Goal: Task Accomplishment & Management: Use online tool/utility

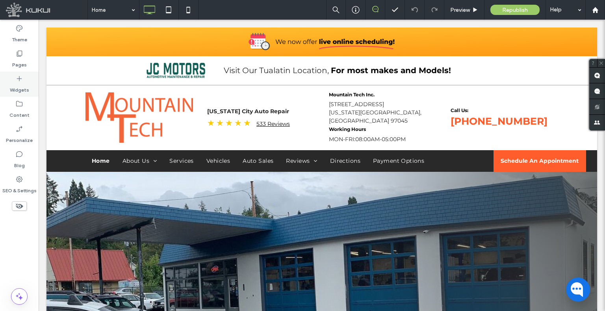
drag, startPoint x: 9, startPoint y: 61, endPoint x: 22, endPoint y: 80, distance: 22.6
click at [9, 61] on div "Pages" at bounding box center [19, 58] width 39 height 25
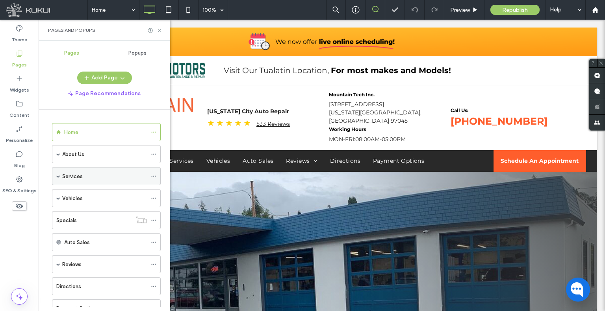
click at [57, 174] on span at bounding box center [58, 176] width 4 height 4
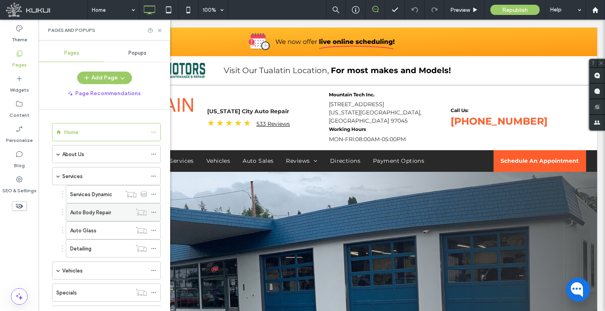
click at [98, 211] on label "Auto Body Repair" at bounding box center [90, 213] width 41 height 14
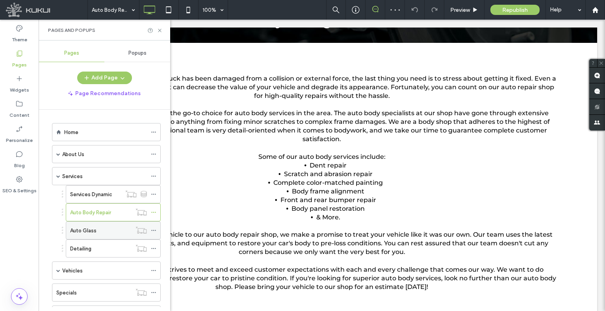
scroll to position [158, 0]
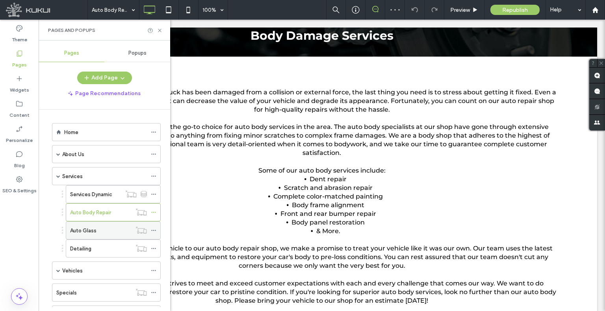
click at [101, 235] on div "Auto Glass" at bounding box center [100, 230] width 61 height 17
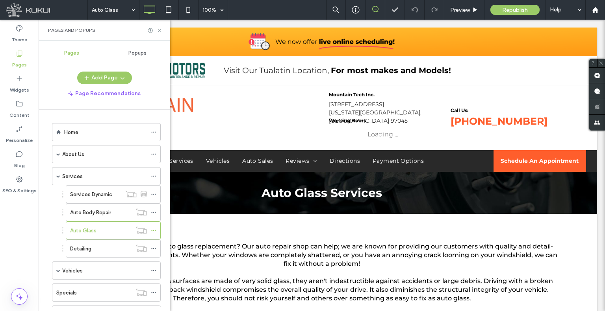
scroll to position [0, 0]
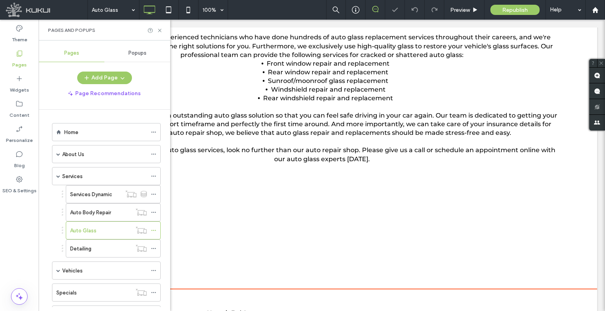
scroll to position [236, 0]
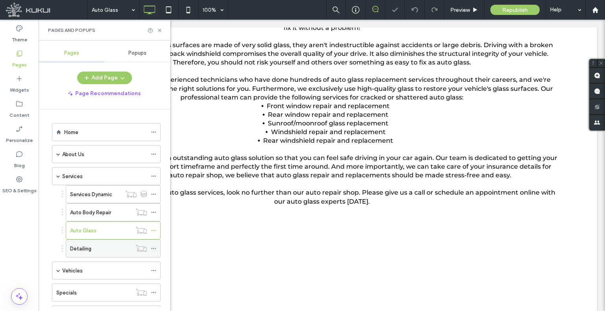
click at [102, 247] on div "Detailing" at bounding box center [100, 249] width 61 height 8
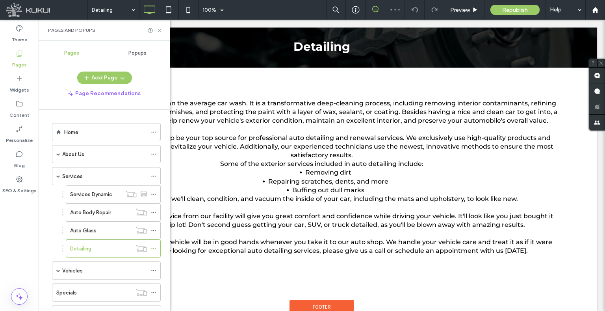
scroll to position [71, 0]
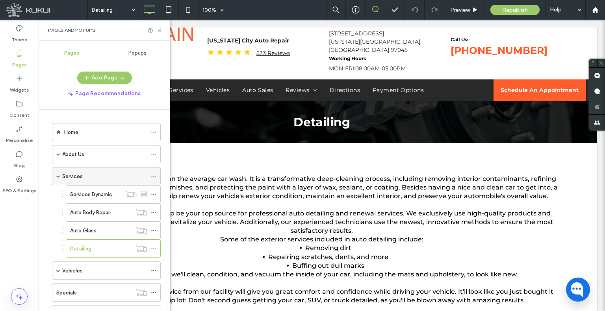
click at [154, 175] on icon at bounding box center [154, 177] width 6 height 6
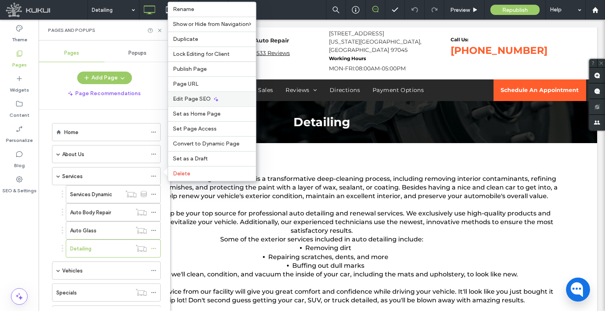
click at [203, 102] on span "Edit Page SEO" at bounding box center [192, 99] width 38 height 7
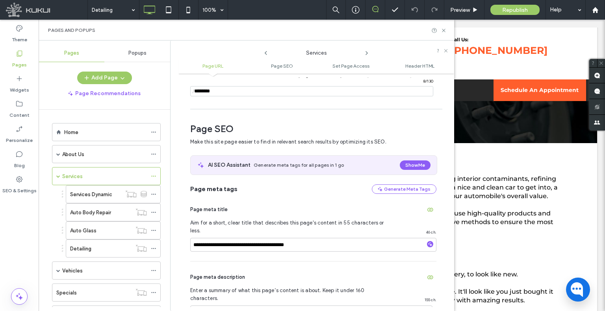
scroll to position [29, 0]
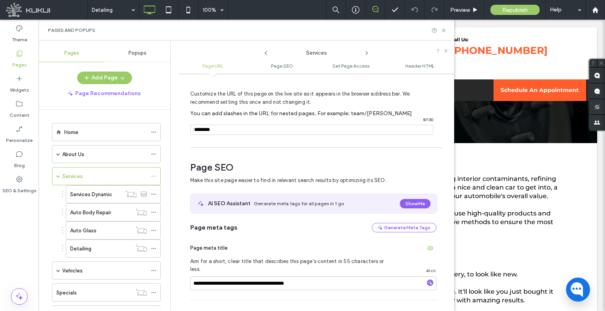
click at [366, 55] on icon at bounding box center [366, 53] width 6 height 6
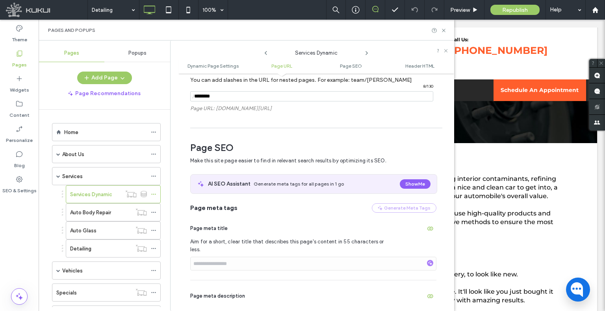
scroll to position [260, 0]
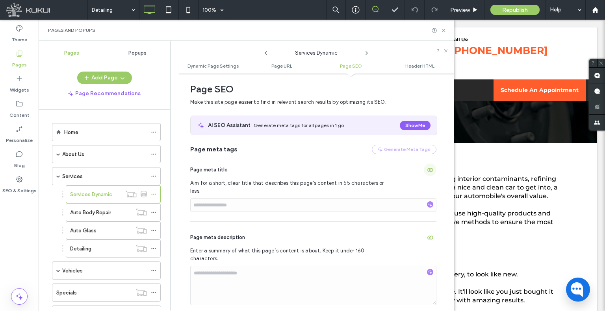
click at [427, 171] on use "button" at bounding box center [430, 171] width 6 height 4
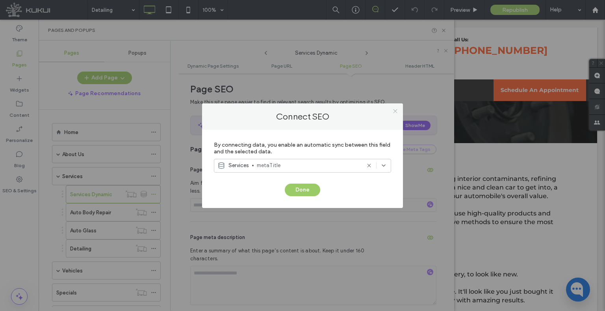
click at [392, 111] on icon at bounding box center [395, 111] width 6 height 6
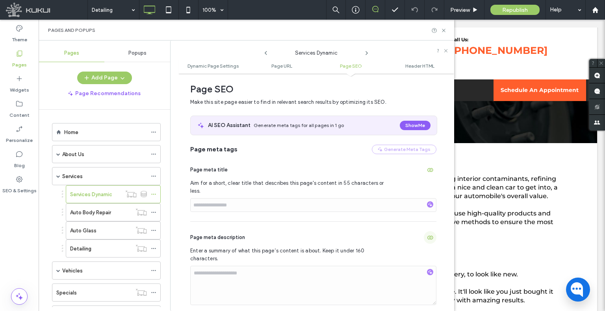
click at [427, 235] on icon "button" at bounding box center [430, 238] width 6 height 6
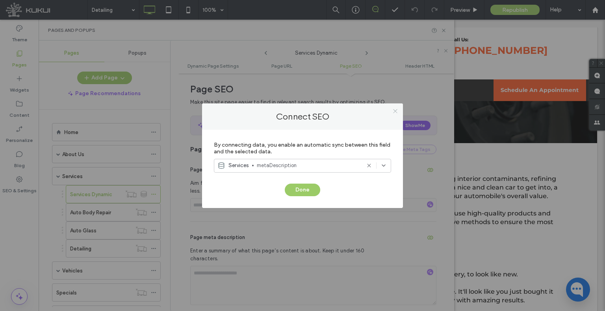
click at [394, 113] on icon at bounding box center [395, 111] width 6 height 6
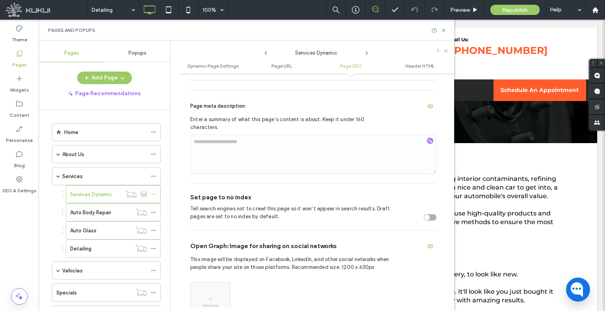
scroll to position [417, 0]
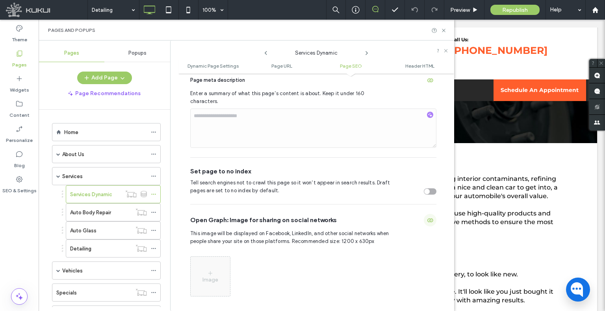
click at [427, 219] on use "button" at bounding box center [430, 221] width 6 height 4
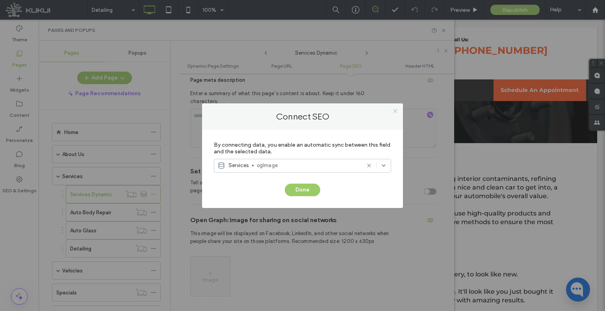
click at [394, 111] on icon at bounding box center [395, 111] width 6 height 6
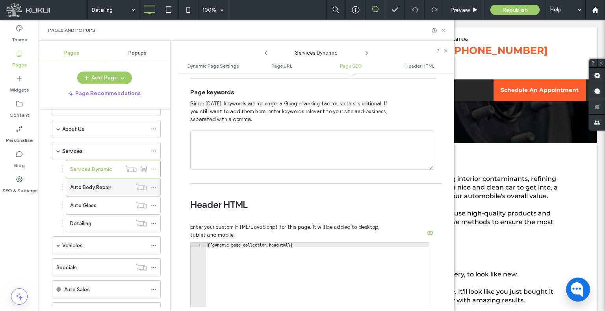
scroll to position [39, 0]
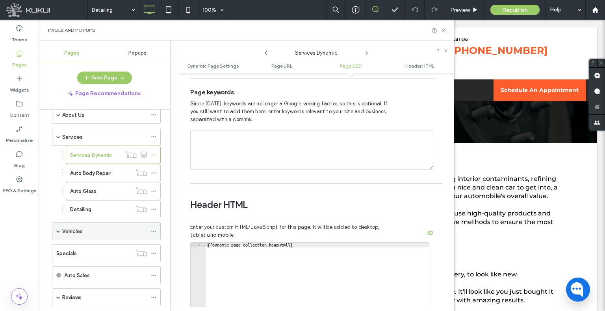
click at [154, 229] on icon at bounding box center [154, 232] width 6 height 6
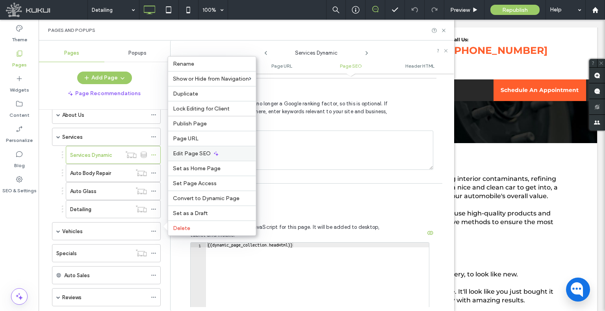
click at [188, 156] on span "Edit Page SEO" at bounding box center [192, 153] width 38 height 7
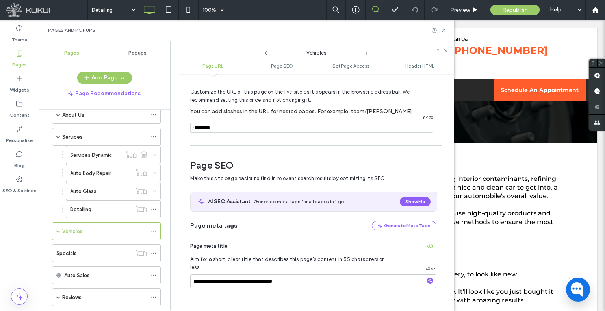
scroll to position [29, 0]
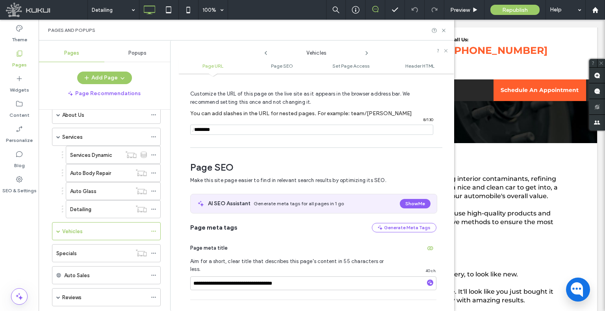
click at [365, 54] on icon at bounding box center [366, 53] width 6 height 6
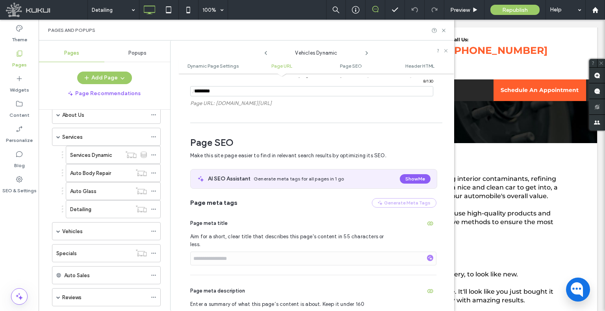
scroll to position [221, 0]
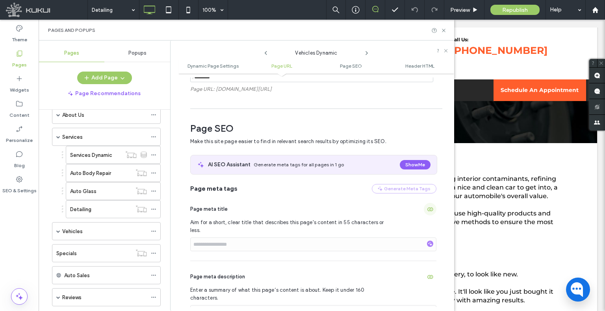
click at [424, 209] on span "button" at bounding box center [430, 209] width 13 height 13
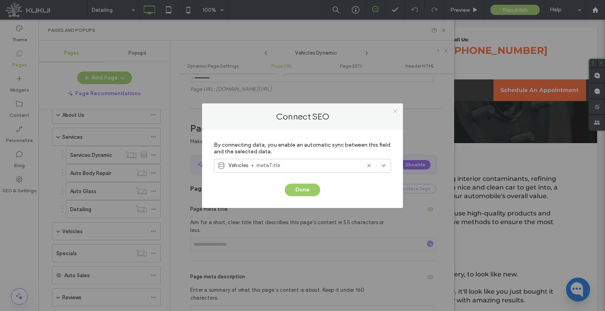
click at [392, 113] on icon at bounding box center [395, 111] width 6 height 6
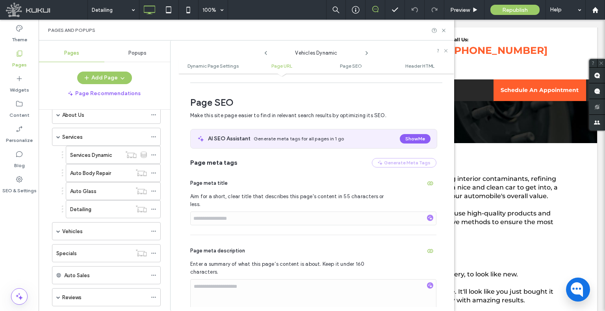
scroll to position [260, 0]
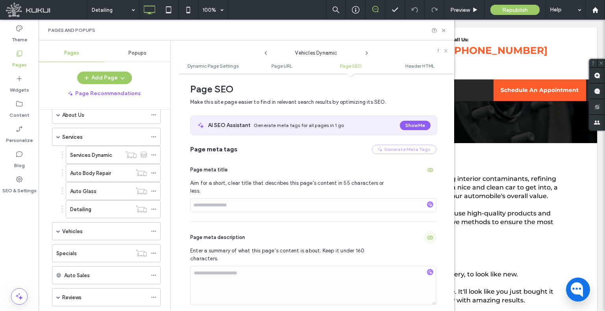
click at [425, 232] on span "button" at bounding box center [430, 238] width 13 height 13
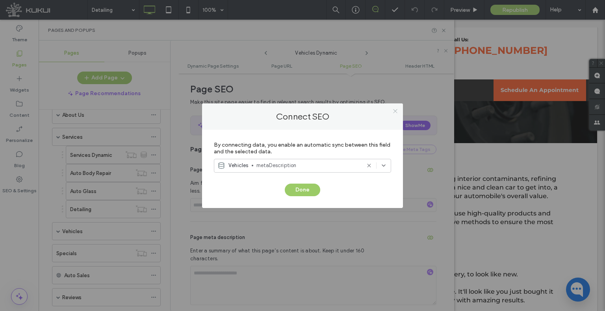
click at [397, 113] on icon at bounding box center [395, 111] width 6 height 6
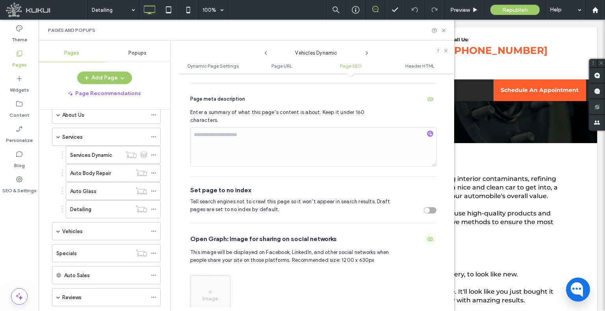
scroll to position [417, 0]
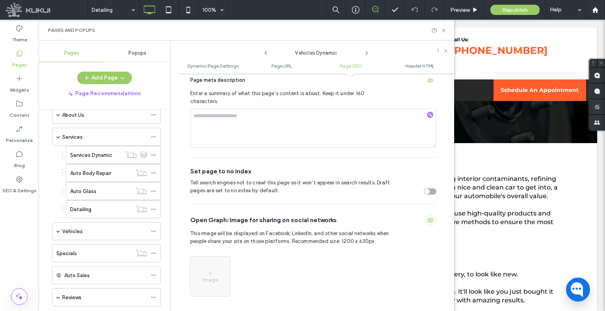
click at [427, 217] on icon "button" at bounding box center [430, 220] width 6 height 6
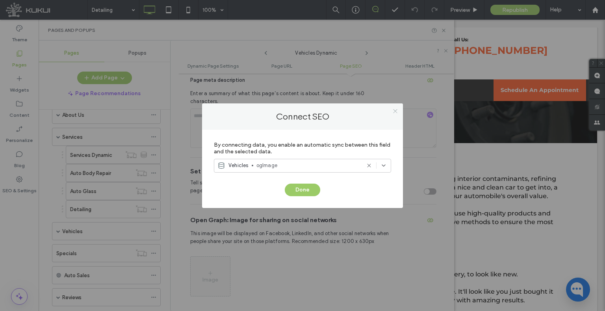
click at [397, 112] on icon at bounding box center [395, 111] width 6 height 6
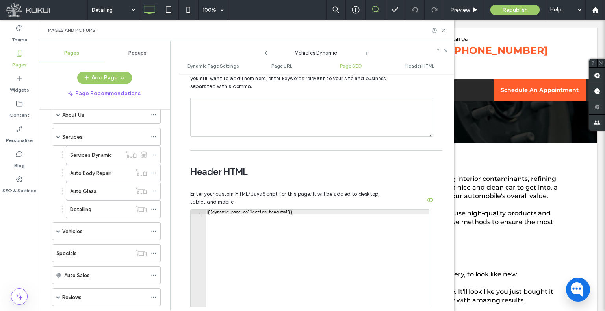
scroll to position [693, 0]
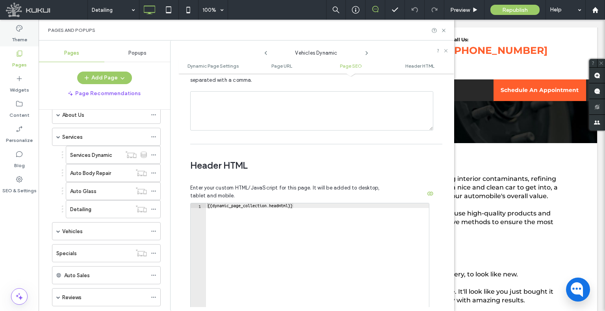
click at [20, 27] on icon at bounding box center [19, 28] width 8 height 8
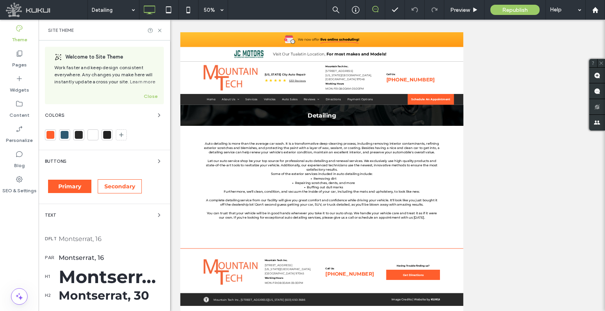
scroll to position [0, 0]
click at [182, 10] on icon at bounding box center [188, 10] width 16 height 16
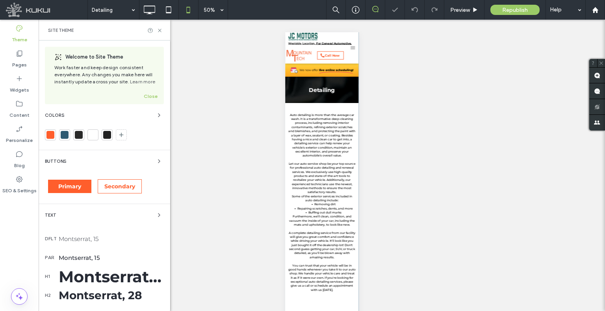
click at [104, 275] on div "Montserrat, 40" at bounding box center [111, 276] width 105 height 19
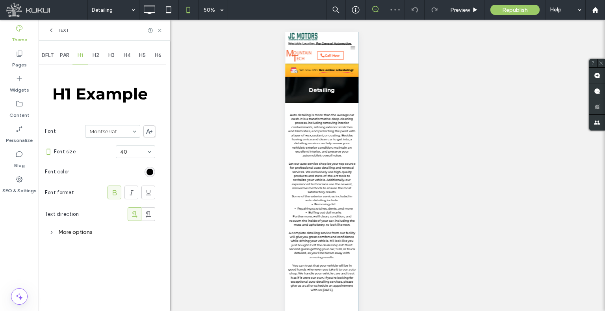
click at [57, 33] on span "Text" at bounding box center [62, 30] width 11 height 6
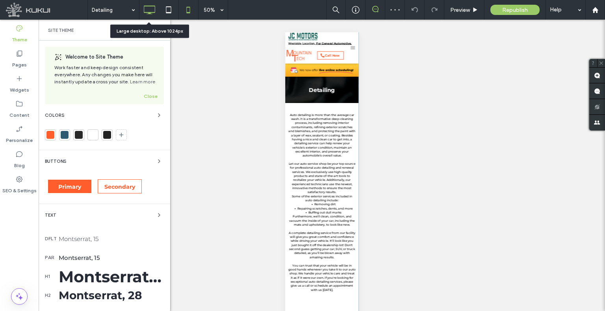
click at [142, 10] on icon at bounding box center [149, 10] width 16 height 16
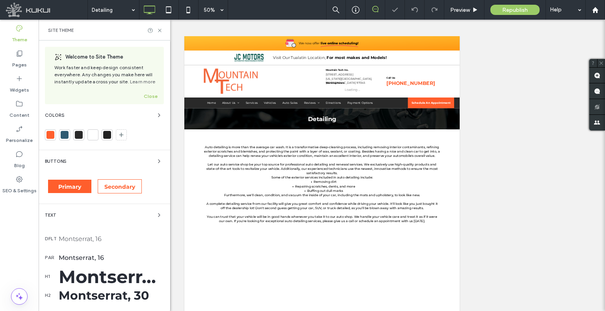
click at [107, 272] on div "Montserrat, 50" at bounding box center [111, 277] width 105 height 22
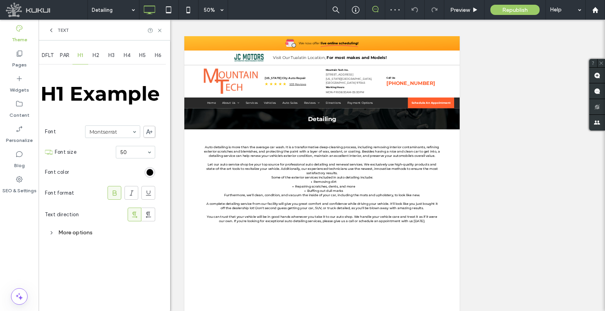
click at [52, 28] on icon at bounding box center [51, 30] width 6 height 6
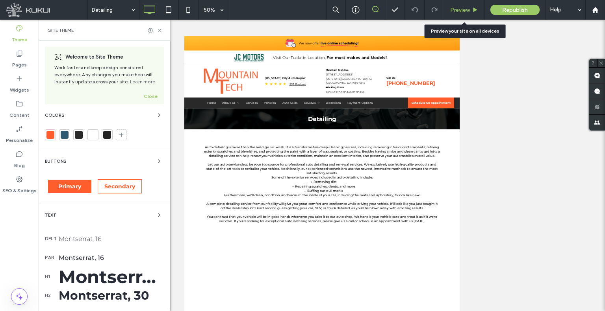
click at [458, 9] on span "Preview" at bounding box center [460, 10] width 20 height 7
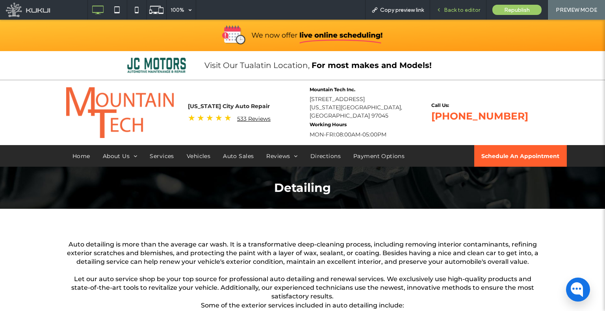
click at [445, 6] on div "Back to editor" at bounding box center [458, 10] width 56 height 20
click at [447, 11] on span "Back to editor" at bounding box center [462, 10] width 36 height 7
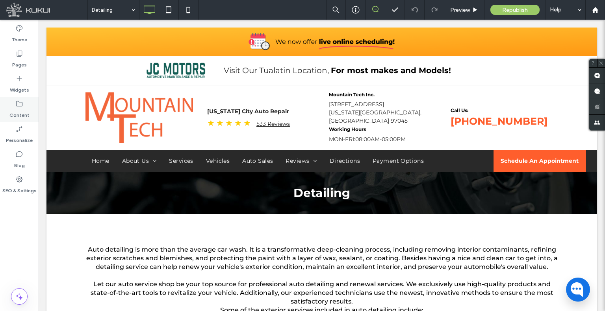
click at [22, 117] on label "Content" at bounding box center [19, 113] width 20 height 11
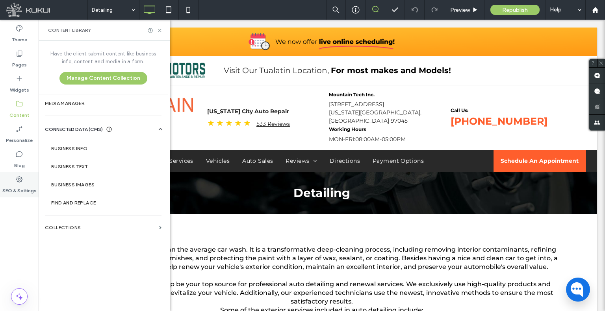
click at [19, 184] on label "SEO & Settings" at bounding box center [19, 189] width 34 height 11
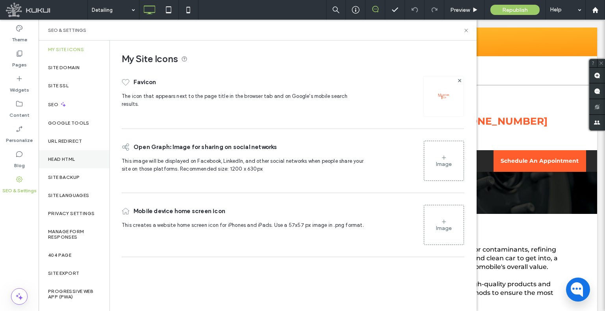
click at [72, 158] on label "Head HTML" at bounding box center [61, 160] width 27 height 6
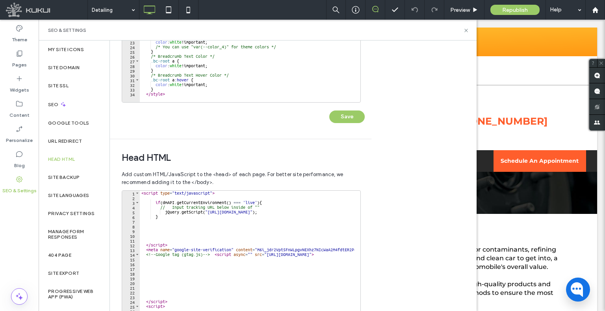
scroll to position [109, 0]
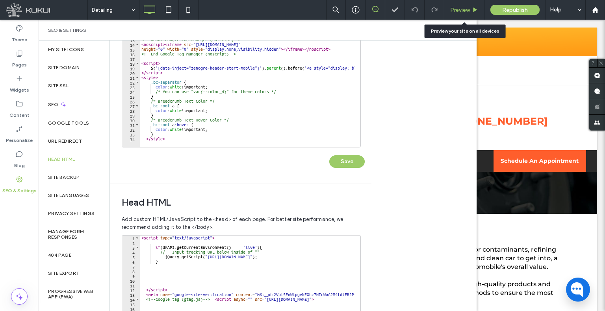
click at [450, 13] on span "Preview" at bounding box center [460, 10] width 20 height 7
